Goal: Task Accomplishment & Management: Manage account settings

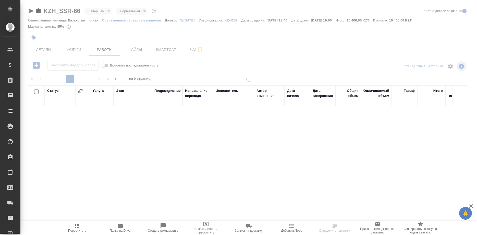
click at [163, 49] on div at bounding box center [248, 106] width 457 height 213
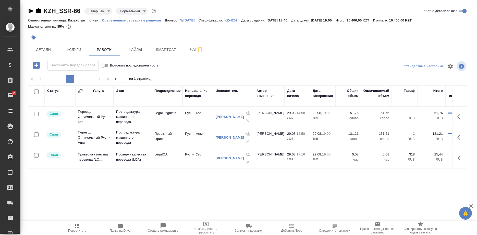
click at [169, 57] on div "KZH_SSR-66 Завершен closed Нормальный normal Кратко детали заказа Ответственная…" at bounding box center [249, 106] width 449 height 213
click at [169, 52] on span "Smartcat" at bounding box center [166, 49] width 25 height 6
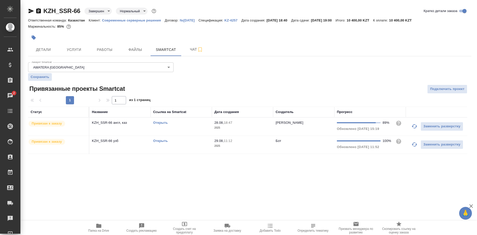
click at [156, 142] on link "Открыть" at bounding box center [160, 141] width 15 height 4
click at [158, 140] on link "Открыть" at bounding box center [160, 141] width 15 height 4
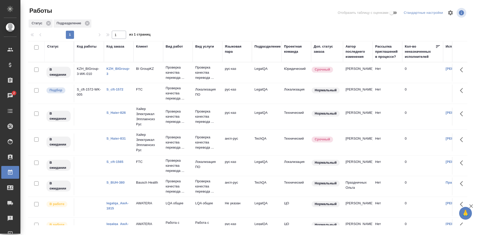
scroll to position [26, 0]
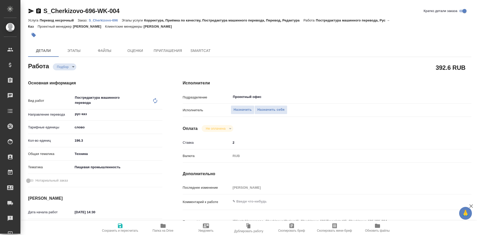
type textarea "x"
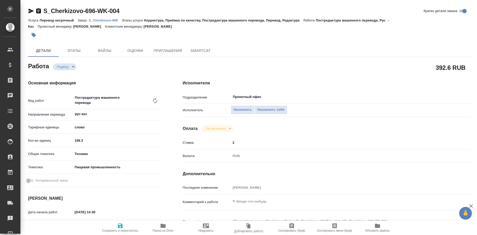
type textarea "x"
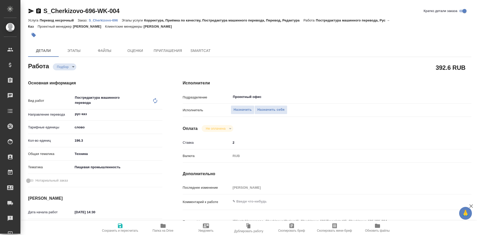
type textarea "x"
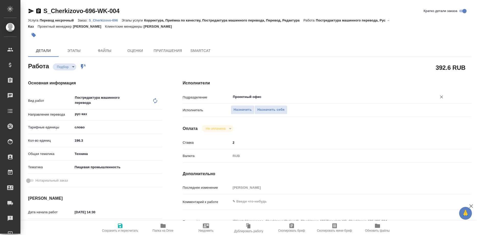
type textarea "x"
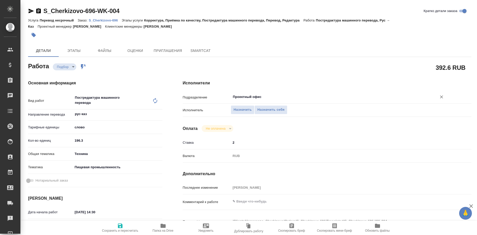
type textarea "x"
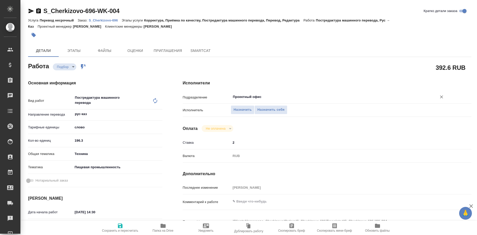
click at [250, 94] on input "Проектный офис" at bounding box center [330, 97] width 196 height 6
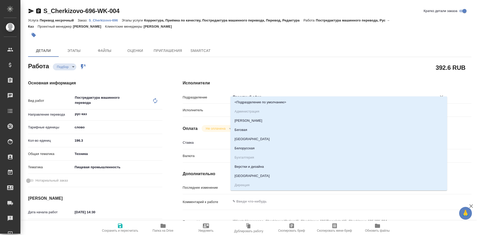
type textarea "x"
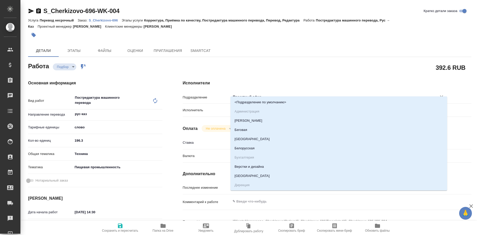
type textarea "x"
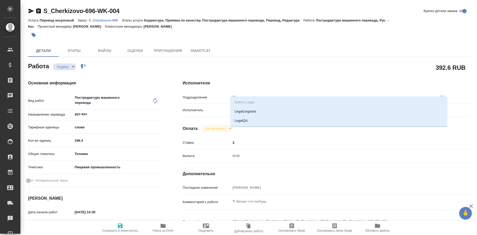
type input "leg"
click at [239, 120] on li "LegalQA" at bounding box center [339, 120] width 217 height 9
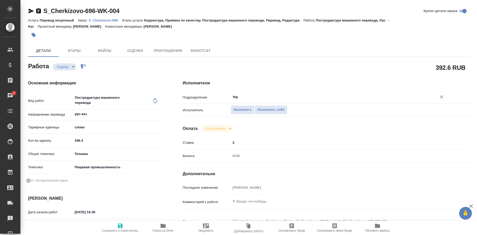
type textarea "x"
type input "LegalQA"
type textarea "x"
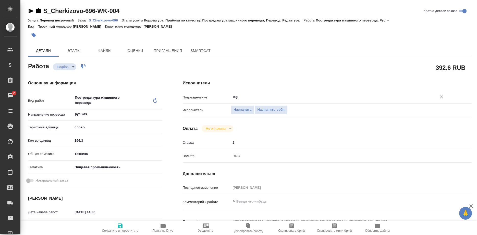
type textarea "x"
type input "LegalQA"
click at [261, 107] on span "Назначить себя" at bounding box center [271, 110] width 27 height 6
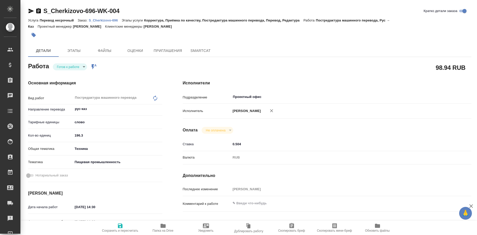
type textarea "x"
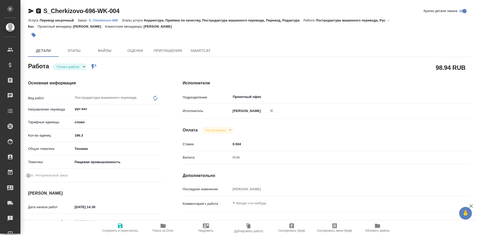
type textarea "x"
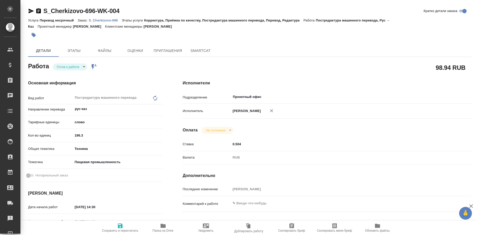
type textarea "x"
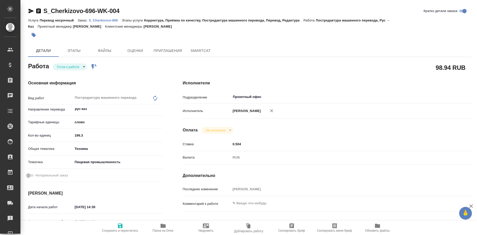
type textarea "x"
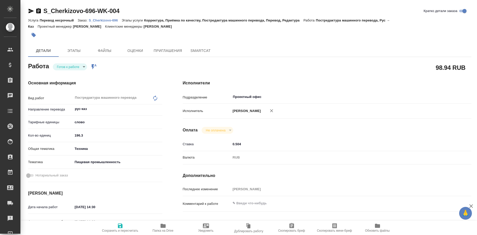
type textarea "x"
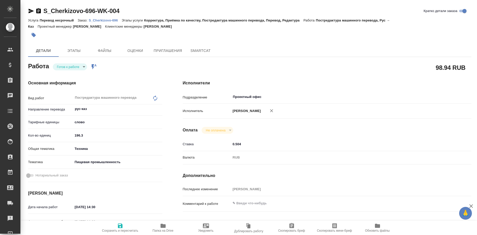
type textarea "x"
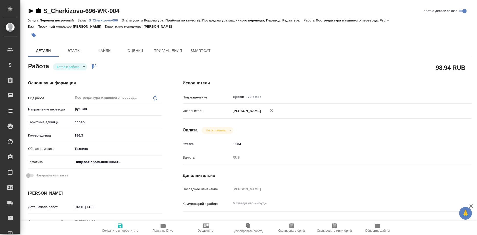
type textarea "x"
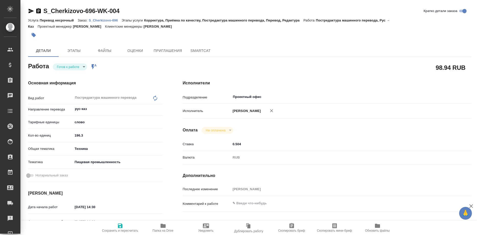
type textarea "x"
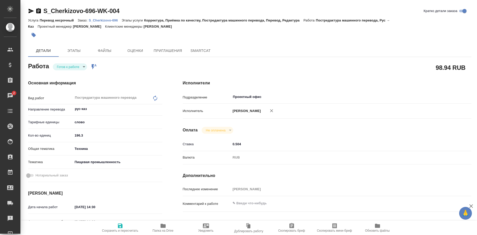
click at [97, 108] on body "🙏 .cls-1 fill:#fff; AWATERA [PERSON_NAME] Спецификации Заказы 2 Чаты Todo Проек…" at bounding box center [238, 117] width 477 height 235
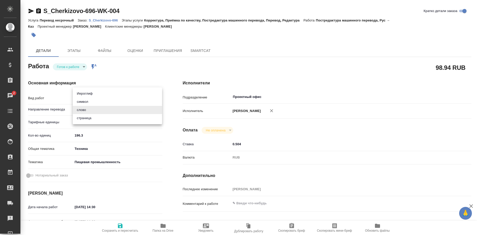
click at [255, 89] on div at bounding box center [238, 117] width 477 height 235
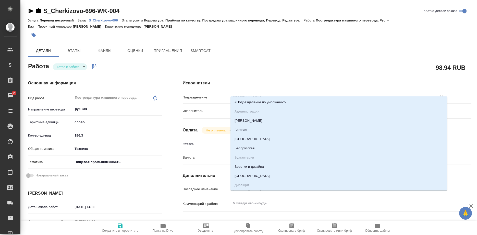
click at [275, 94] on input "Проектный офис" at bounding box center [330, 97] width 196 height 6
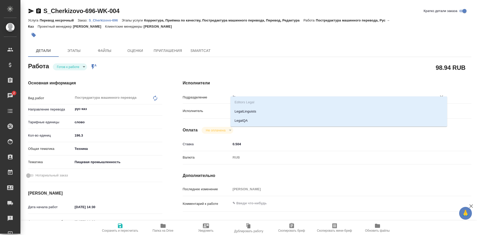
type input "leg"
click at [244, 119] on li "LegalQA" at bounding box center [339, 120] width 217 height 9
type textarea "x"
type input "LegalQA"
type textarea "x"
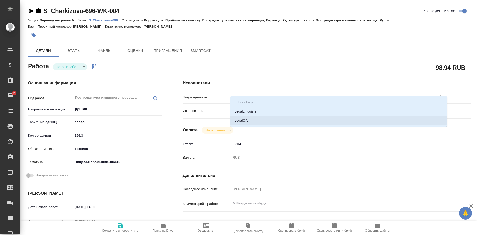
type textarea "x"
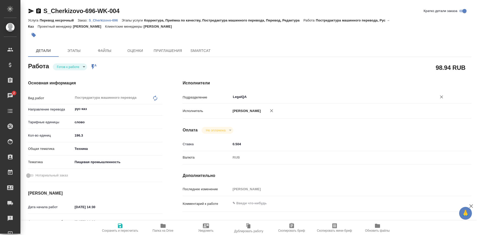
type input "LegalQA"
click at [122, 225] on icon "button" at bounding box center [120, 225] width 5 height 5
type textarea "x"
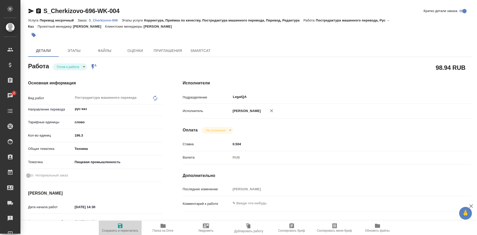
type textarea "x"
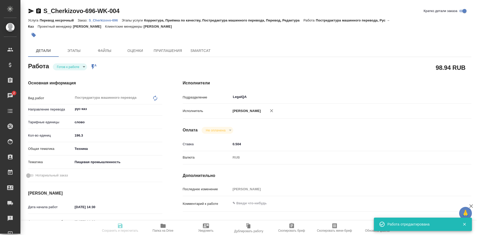
type input "readyForWork"
type textarea "Постредактура машинного перевода"
type textarea "x"
type input "рус-каз"
type input "5a8b1489cc6b4906c91bfd90"
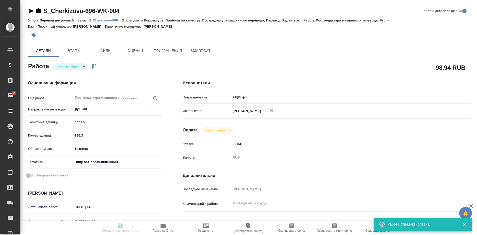
type input "196.3"
type input "tech"
type input "5a8b8b956a9677013d343d8f"
type input "[DATE] 14:30"
type input "02.09.2025 14:36"
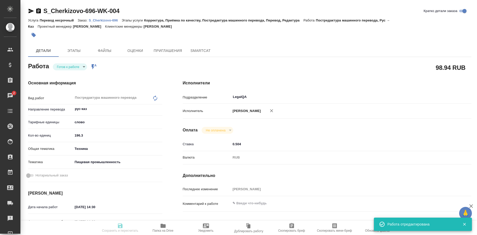
type input "[DATE] 15:00"
type input "LegalQA"
type input "notPayed"
type input "0.504"
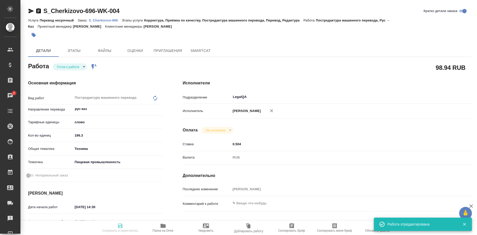
type input "RUB"
type input "[PERSON_NAME]"
type textarea "x"
type textarea "/Clients/Черкизово_Cherkizovо/Orders/S_Cherkizovo-696/Translated/S_Cherkizovo-6…"
type textarea "x"
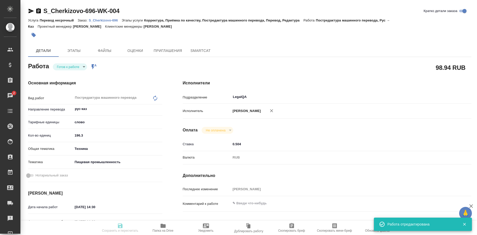
type input "S_Cherkizovo-696"
type input "Перевод несрочный"
type input "Корректура, Приёмка по качеству, Постредактура машинного перевода, Перевод, Ред…"
type input "[PERSON_NAME]"
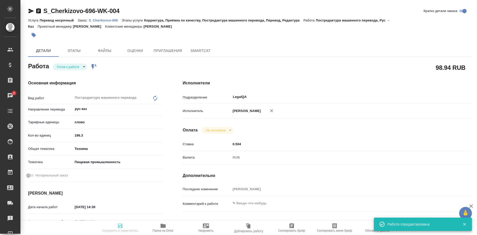
type input "/Clients/Черкизово_Cherkizovо/Orders/S_Cherkizovo-696"
type textarea "x"
type textarea "рус-каз"
type textarea "x"
click at [111, 19] on p "S_Cherkizovo-696" at bounding box center [105, 20] width 33 height 4
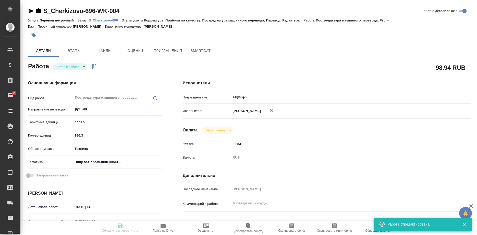
type textarea "x"
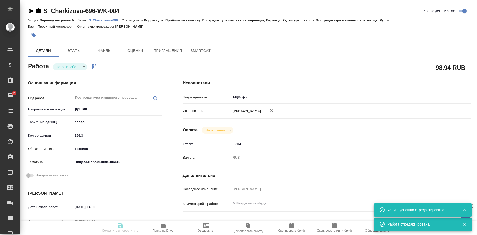
type textarea "x"
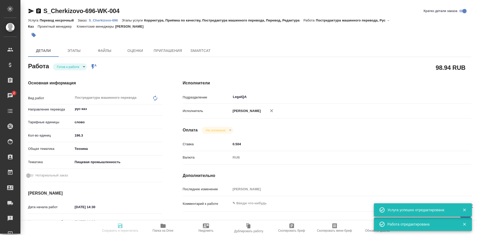
type textarea "x"
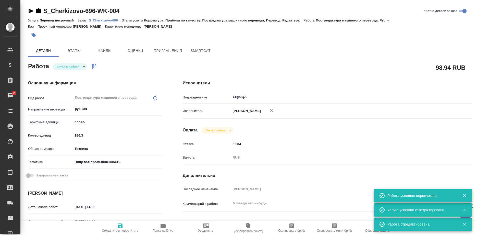
type input "readyForWork"
type textarea "Постредактура машинного перевода"
type textarea "x"
type input "рус-каз"
type input "5a8b1489cc6b4906c91bfd90"
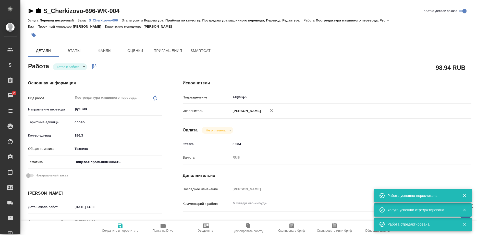
type input "196.3"
type input "tech"
type input "5a8b8b956a9677013d343d8f"
type input "[DATE] 14:30"
type input "02.09.2025 14:36"
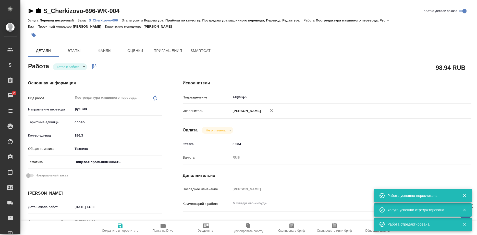
type input "[DATE] 15:00"
type input "LegalQA"
type input "notPayed"
type input "0.504"
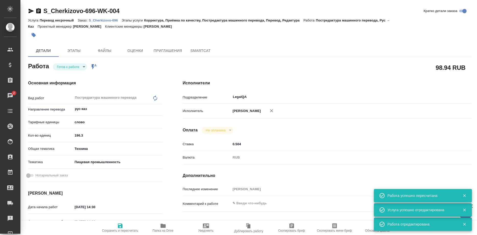
type input "RUB"
type input "[PERSON_NAME]"
type textarea "x"
type textarea "/Clients/Черкизово_Cherkizovо/Orders/S_Cherkizovo-696/Translated/S_Cherkizovo-6…"
type textarea "x"
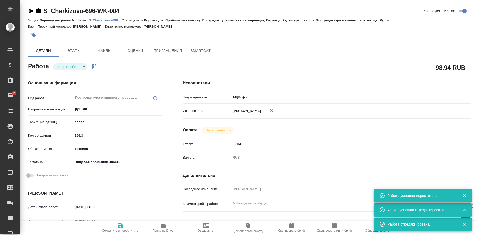
type input "S_Cherkizovo-696"
type input "Перевод несрочный"
type input "Корректура, Приёмка по качеству, Постредактура машинного перевода, Перевод, Ред…"
type input "[PERSON_NAME]"
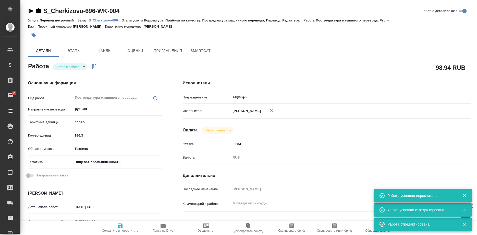
type input "/Clients/Черкизово_Cherkizovо/Orders/S_Cherkizovo-696"
type textarea "x"
type textarea "рус-каз"
type textarea "x"
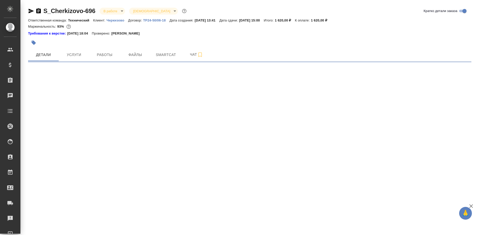
select select "RU"
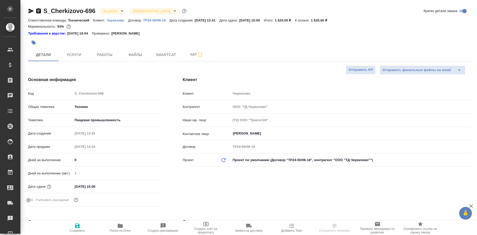
type textarea "x"
click at [100, 68] on div "Основная информация Код S_Cherkizovo-696 Общая тематика Техника tech Тематика П…" at bounding box center [95, 142] width 155 height 152
click at [157, 55] on span "Smartcat" at bounding box center [166, 55] width 25 height 6
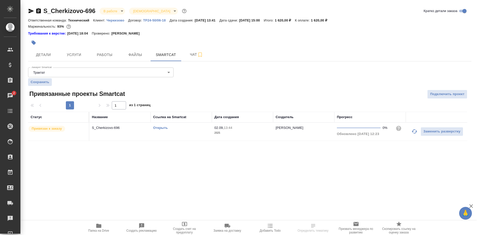
click at [157, 128] on link "Открыть" at bounding box center [160, 128] width 15 height 4
click at [161, 127] on link "Открыть" at bounding box center [160, 128] width 15 height 4
click at [105, 53] on span "Работы" at bounding box center [104, 55] width 25 height 6
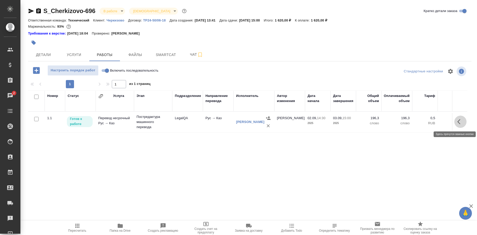
click at [457, 120] on button "button" at bounding box center [461, 121] width 12 height 12
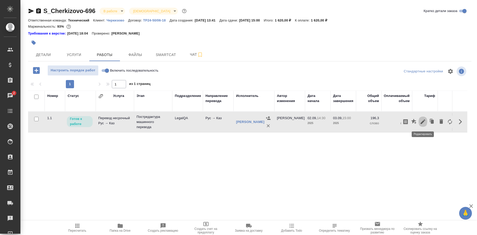
click at [423, 122] on icon "button" at bounding box center [423, 121] width 5 height 5
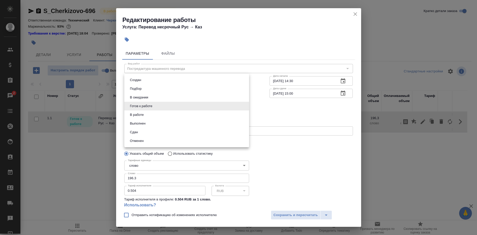
click at [198, 104] on body "🙏 .cls-1 fill:#fff; AWATERA [PERSON_NAME] Спецификации Заказы 2 Чаты Todo Проек…" at bounding box center [238, 117] width 477 height 235
click at [135, 128] on li "Сдан" at bounding box center [186, 132] width 125 height 9
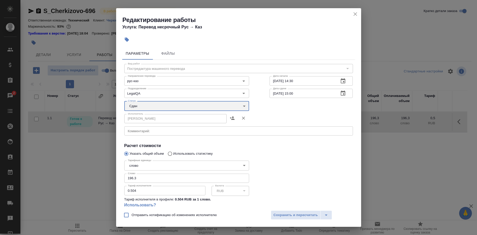
type input "closed"
click at [286, 214] on span "Сохранить и пересчитать" at bounding box center [296, 215] width 44 height 6
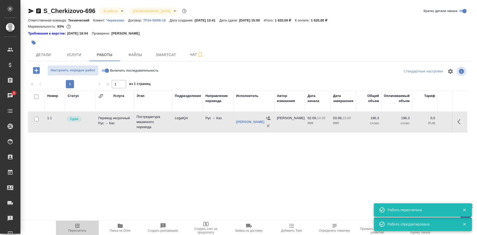
click at [80, 227] on icon "button" at bounding box center [77, 226] width 6 height 6
